Goal: Information Seeking & Learning: Learn about a topic

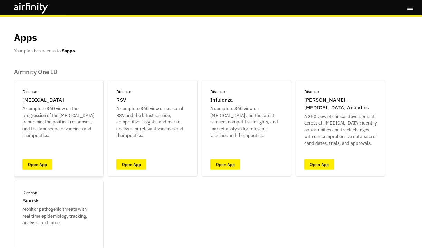
click at [49, 162] on link "Open App" at bounding box center [37, 164] width 30 height 11
click at [232, 162] on link "Open App" at bounding box center [225, 164] width 30 height 11
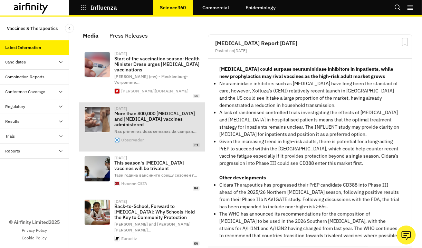
scroll to position [508, 203]
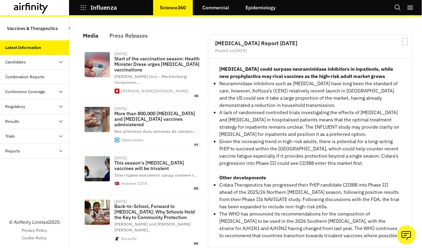
click at [32, 10] on icon at bounding box center [31, 8] width 35 height 11
